Goal: Information Seeking & Learning: Find specific fact

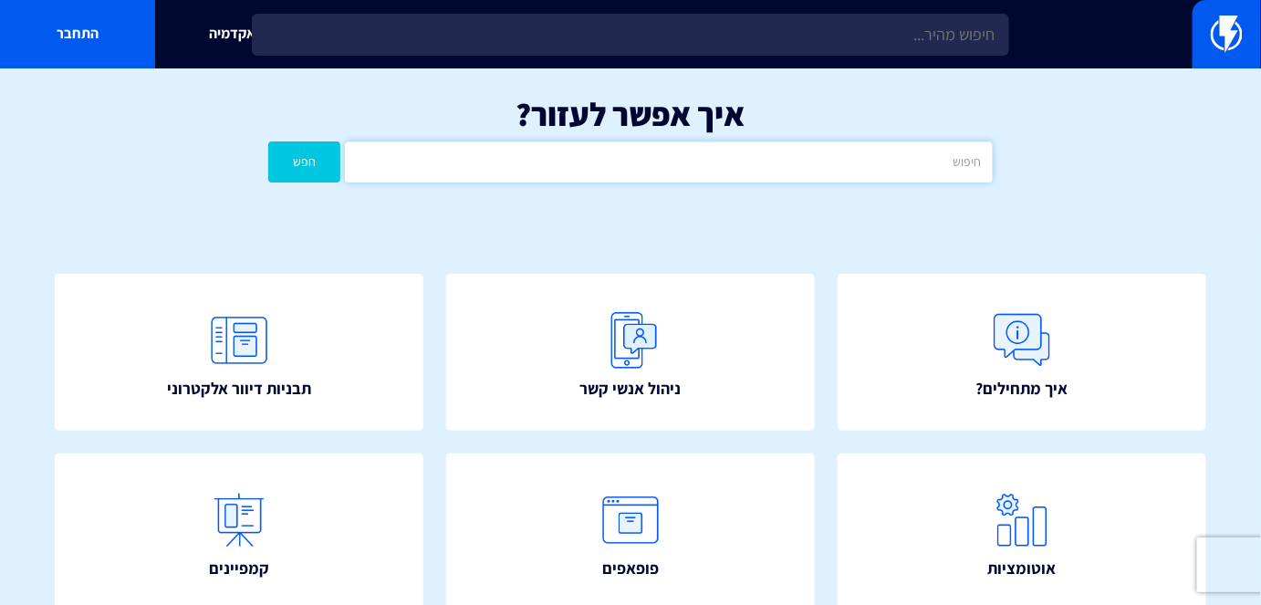
click at [841, 142] on input "text" at bounding box center [668, 161] width 647 height 41
type input "מידות"
click at [332, 170] on button "חפש" at bounding box center [304, 161] width 72 height 41
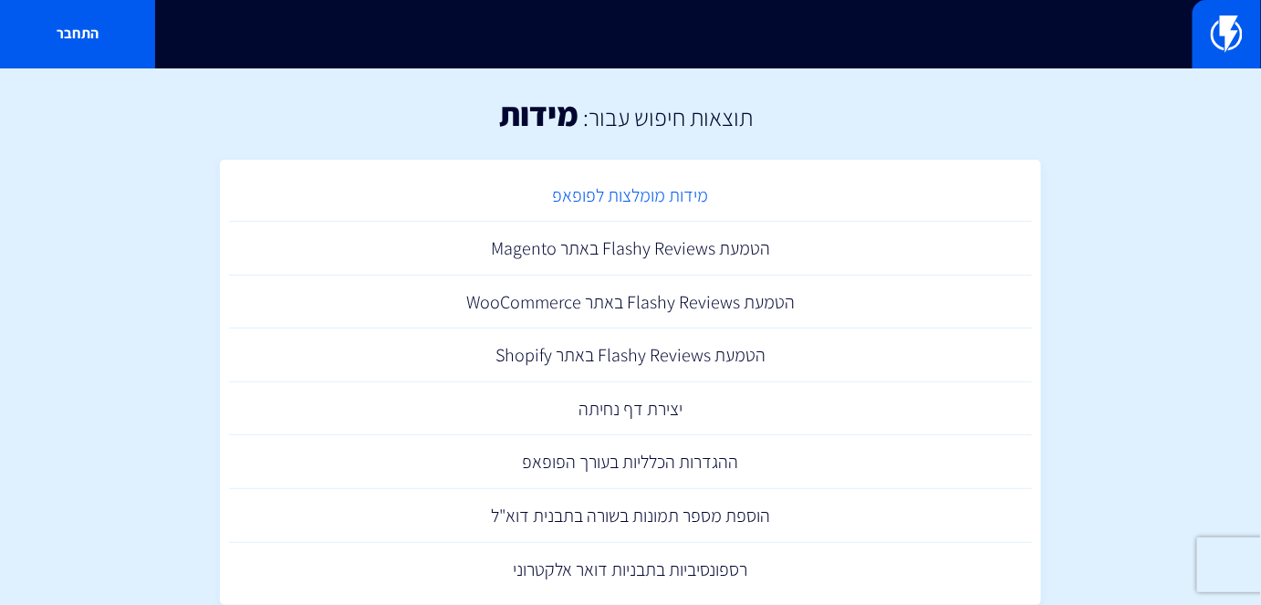
click at [718, 181] on link "מידות מומלצות לפופאפ" at bounding box center [630, 196] width 803 height 54
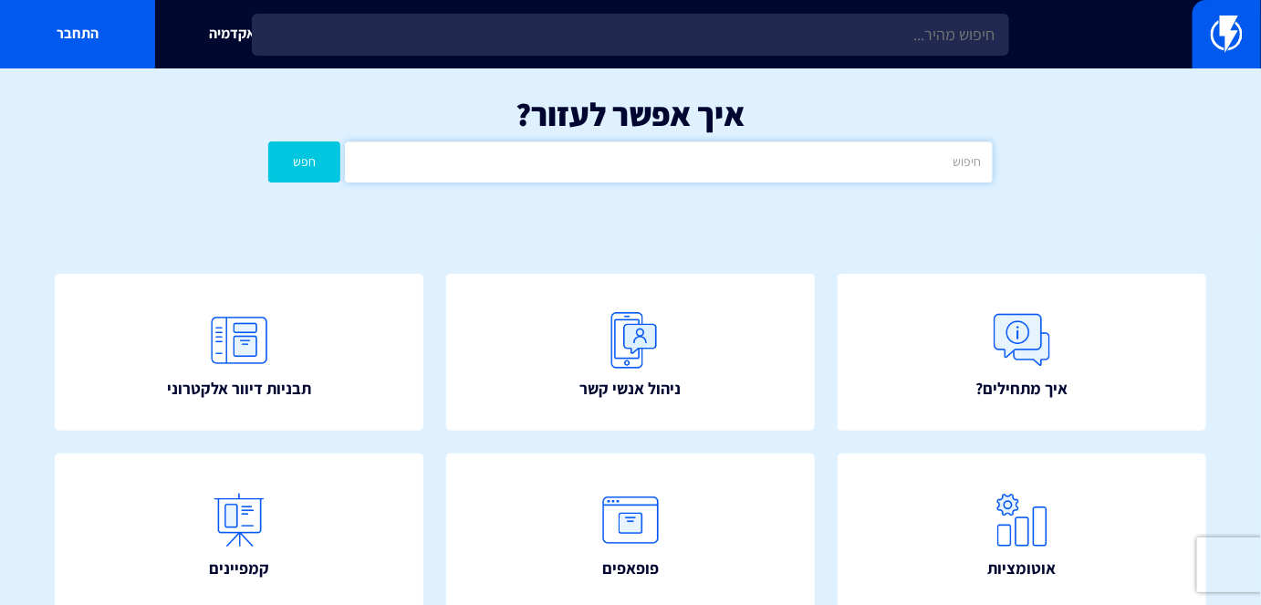
click at [786, 156] on input "text" at bounding box center [668, 161] width 647 height 41
type input "נ"
type input "שחזור"
click at [299, 168] on button "חפש" at bounding box center [304, 161] width 72 height 41
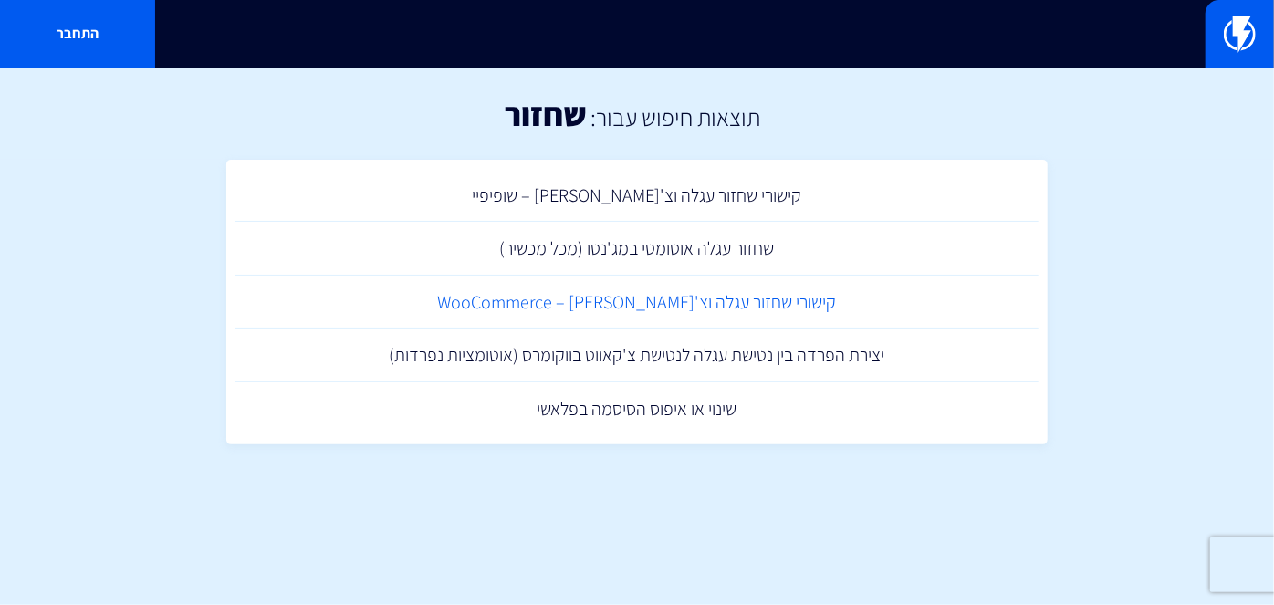
drag, startPoint x: 752, startPoint y: 292, endPoint x: 777, endPoint y: 279, distance: 28.6
click at [752, 292] on link "קישורי שחזור עגלה וצ'קאווט – WooCommerce" at bounding box center [636, 303] width 803 height 54
